Goal: Navigation & Orientation: Find specific page/section

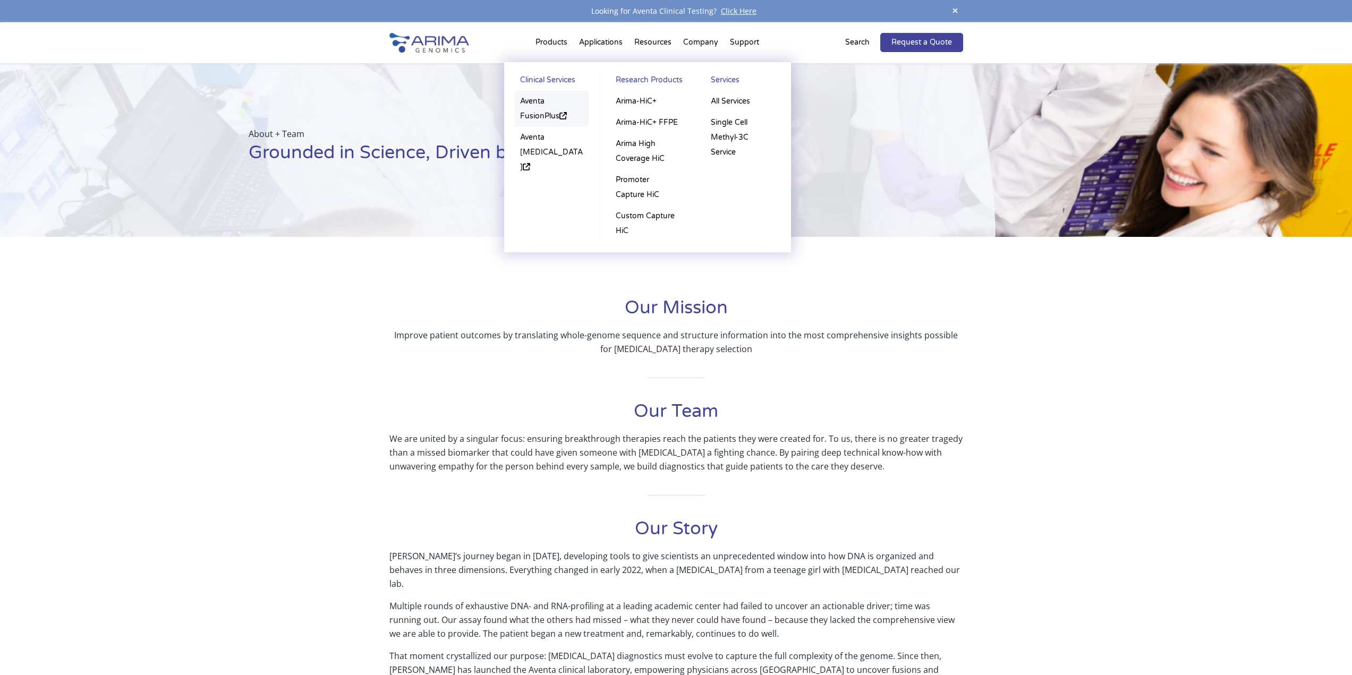
click at [541, 98] on link "Aventa FusionPlus" at bounding box center [552, 109] width 74 height 36
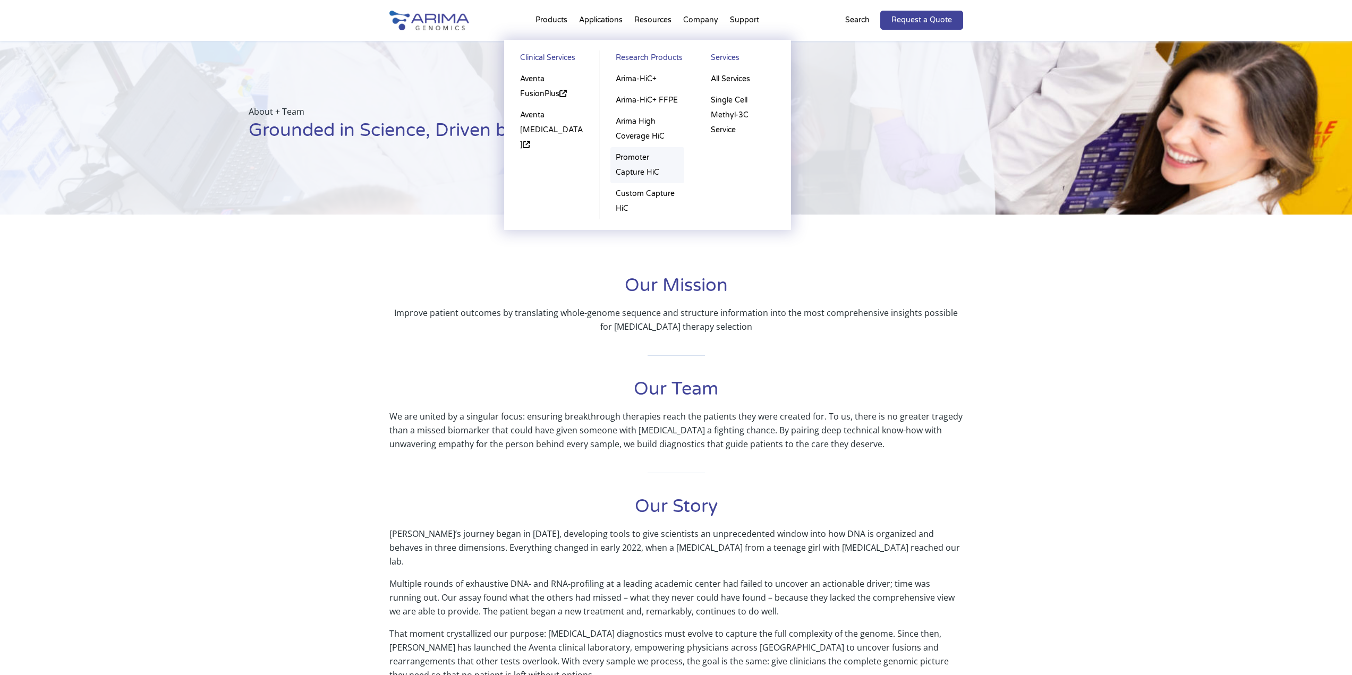
click at [644, 164] on link "Promoter Capture HiC" at bounding box center [647, 165] width 74 height 36
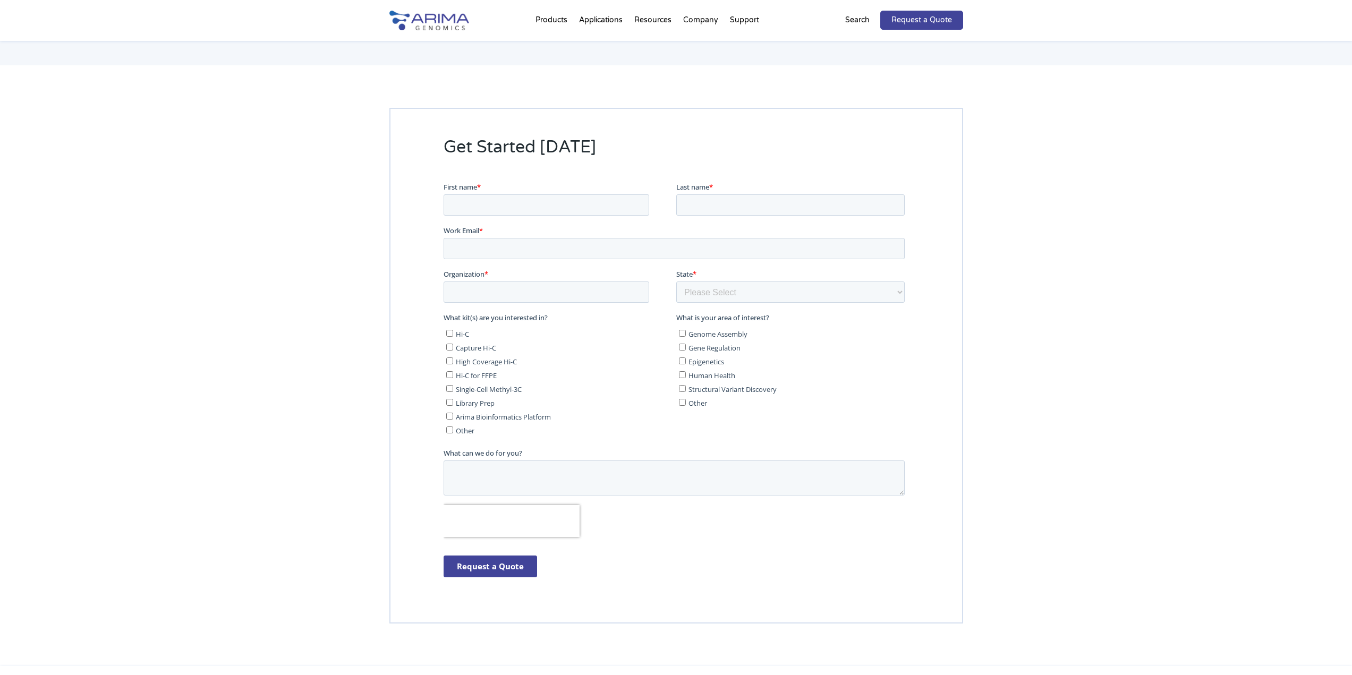
scroll to position [2761, 0]
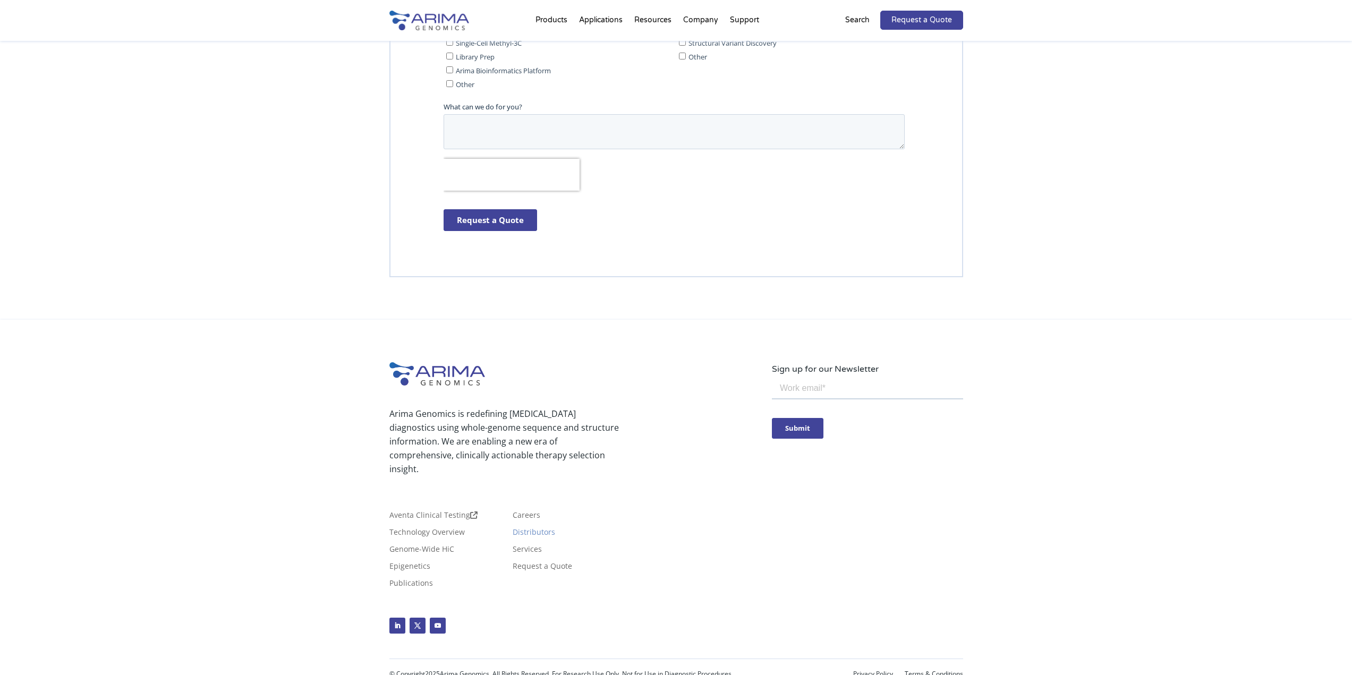
click at [535, 529] on link "Distributors" at bounding box center [534, 535] width 42 height 12
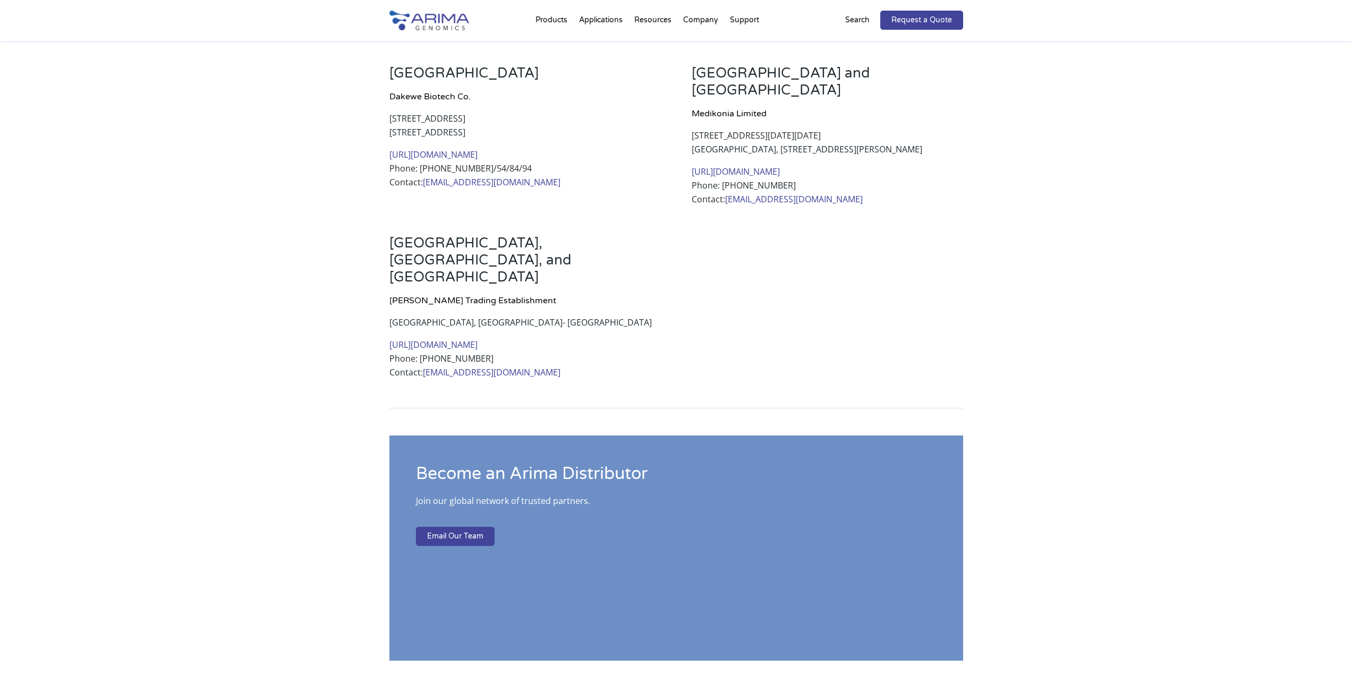
scroll to position [552, 0]
